Goal: Check status: Check status

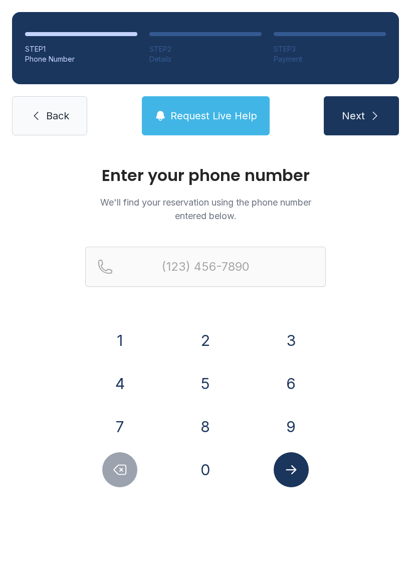
click at [209, 433] on button "8" at bounding box center [205, 426] width 35 height 35
click at [212, 331] on button "2" at bounding box center [205, 340] width 35 height 35
click at [209, 422] on button "8" at bounding box center [205, 426] width 35 height 35
click at [214, 420] on button "8" at bounding box center [205, 426] width 35 height 35
click at [295, 429] on button "9" at bounding box center [291, 426] width 35 height 35
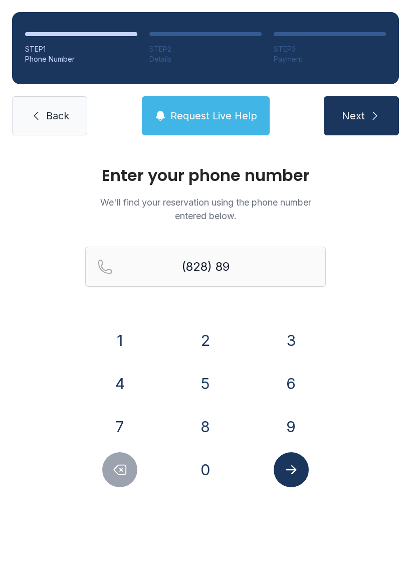
click at [307, 377] on button "6" at bounding box center [291, 383] width 35 height 35
click at [131, 421] on button "7" at bounding box center [119, 426] width 35 height 35
click at [128, 331] on button "1" at bounding box center [119, 340] width 35 height 35
click at [210, 334] on button "2" at bounding box center [205, 340] width 35 height 35
click at [209, 334] on button "2" at bounding box center [205, 340] width 35 height 35
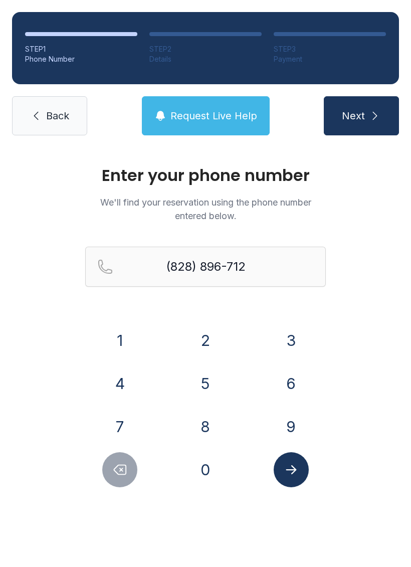
type input "[PHONE_NUMBER]"
click at [373, 111] on icon "submit" at bounding box center [375, 116] width 12 height 12
